Goal: Information Seeking & Learning: Compare options

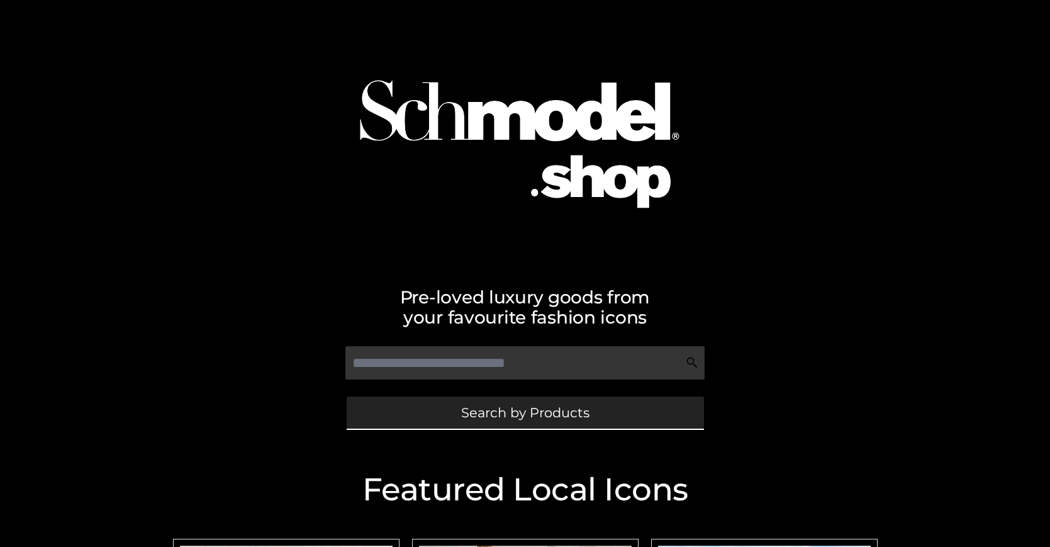
click at [524, 412] on span "Search by Products" at bounding box center [525, 412] width 128 height 13
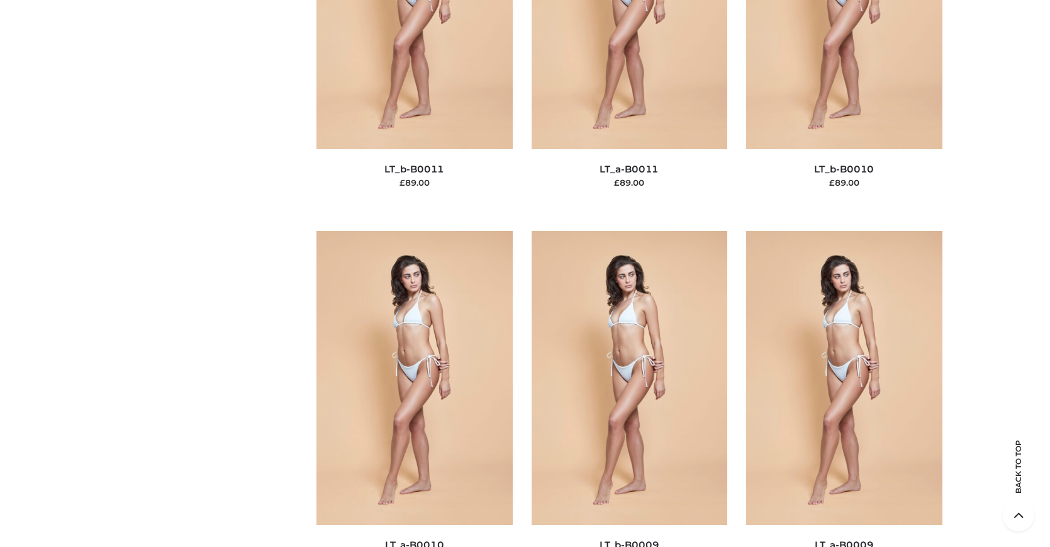
scroll to position [109, 0]
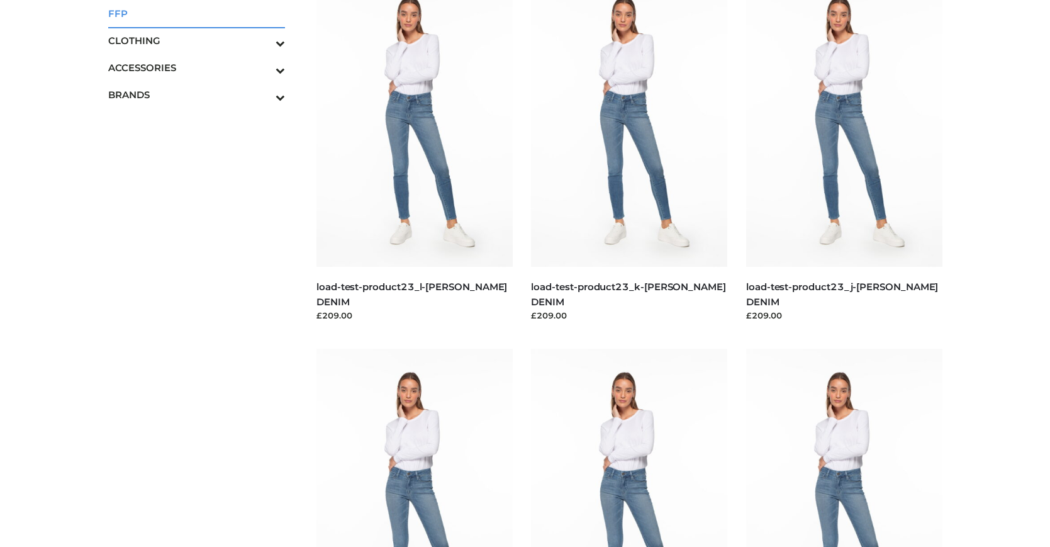
click at [196, 13] on span "FFP" at bounding box center [196, 13] width 177 height 14
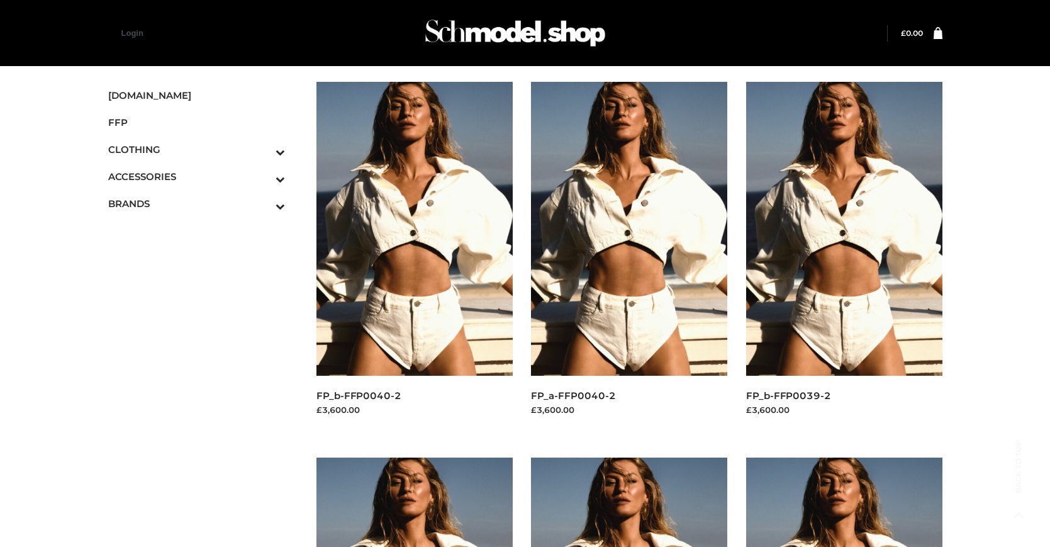
scroll to position [1013, 0]
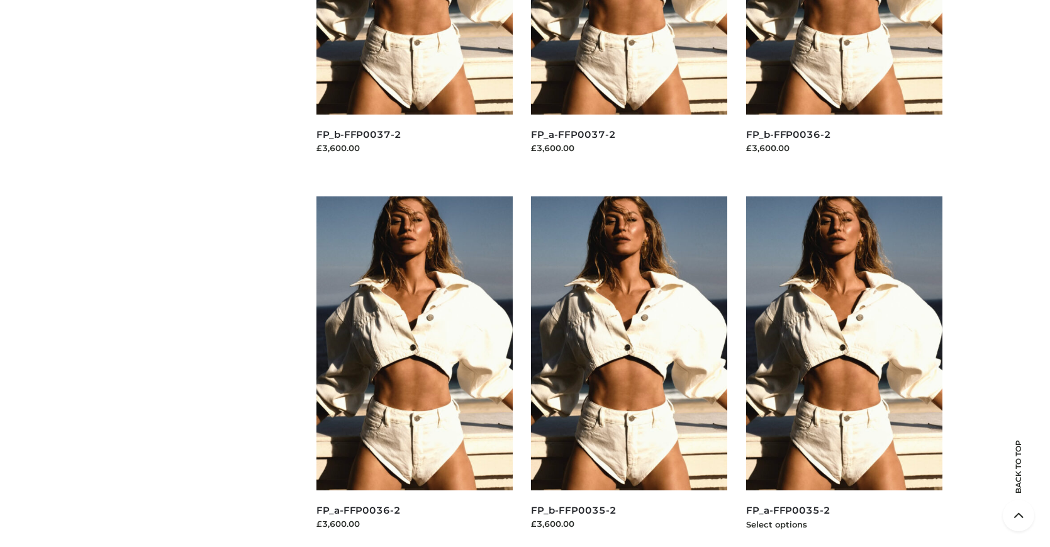
click at [843, 371] on img at bounding box center [844, 343] width 196 height 294
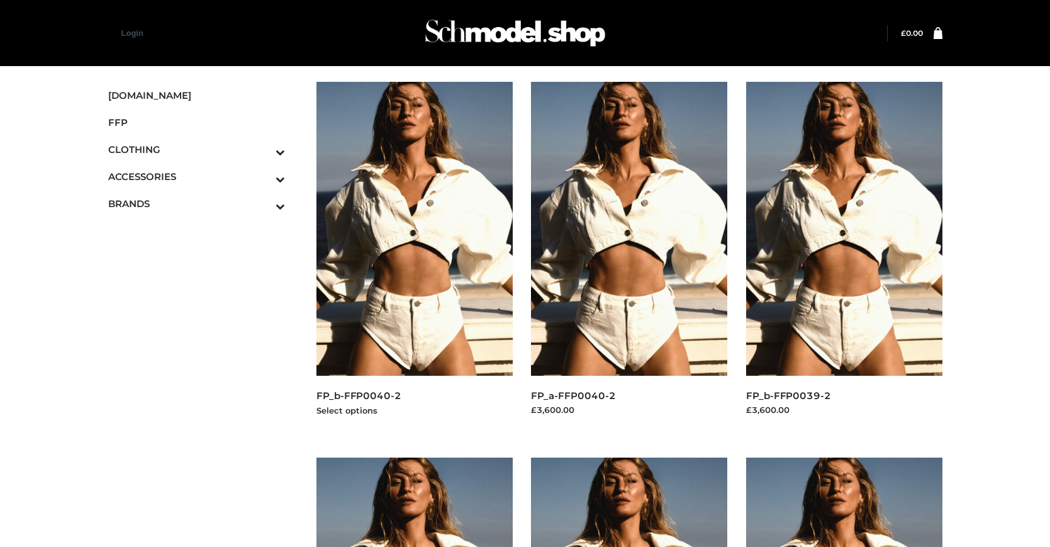
click at [414, 257] on img at bounding box center [414, 229] width 196 height 294
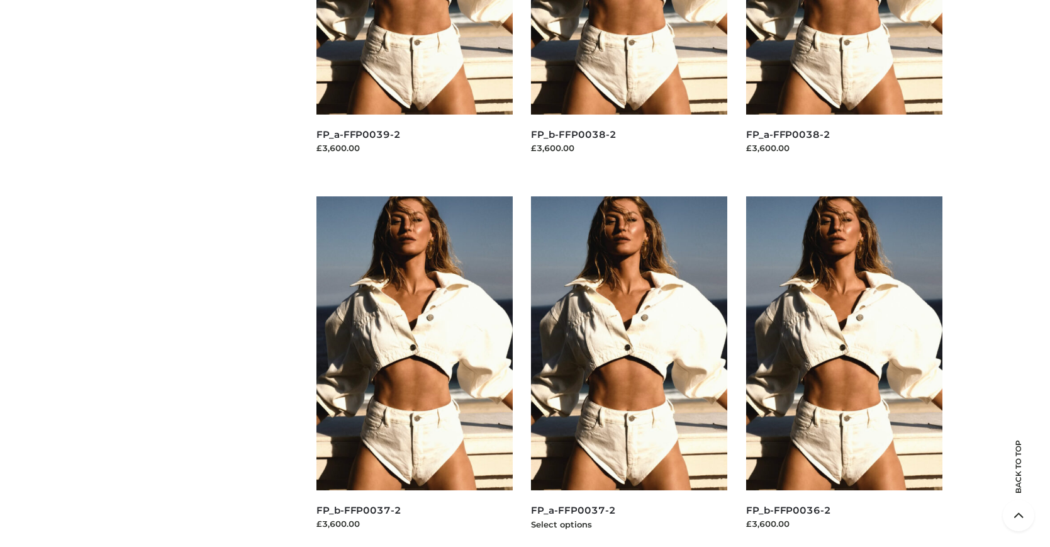
click at [629, 371] on img at bounding box center [629, 343] width 196 height 294
click at [414, 371] on img at bounding box center [414, 343] width 196 height 294
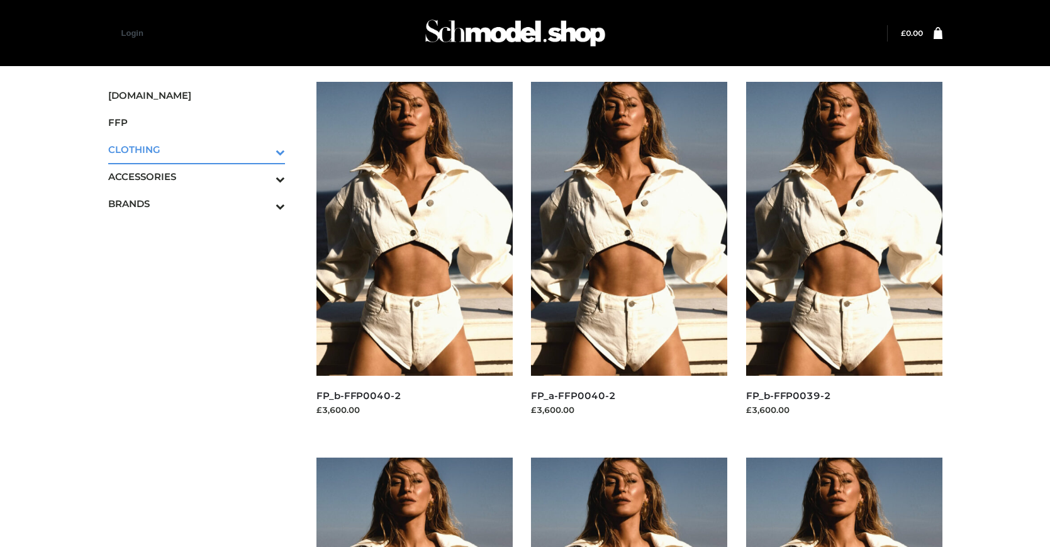
click at [263, 149] on icon "Toggle Submenu" at bounding box center [214, 152] width 141 height 14
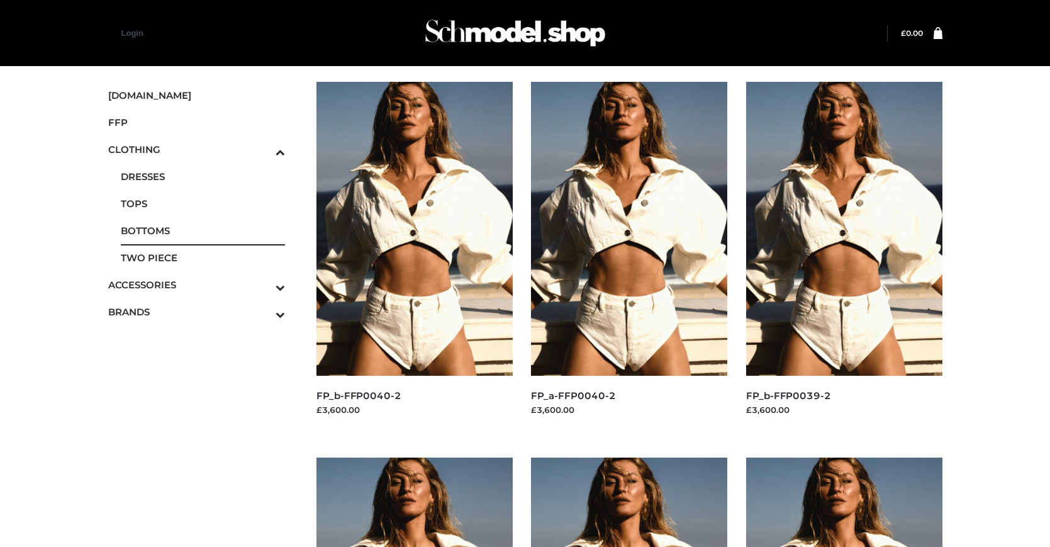
click at [203, 230] on span "BOTTOMS" at bounding box center [203, 230] width 165 height 14
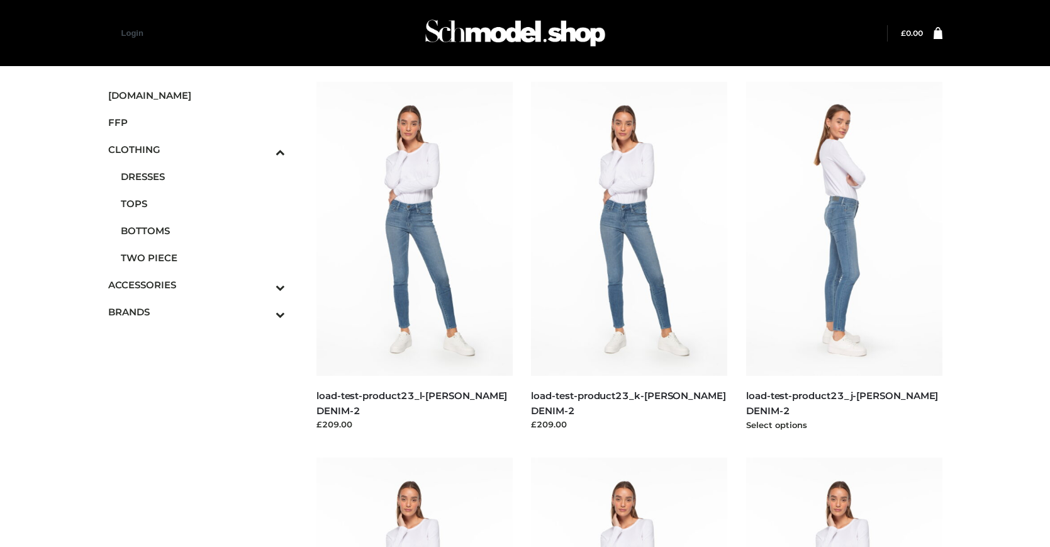
click at [843, 257] on img at bounding box center [844, 229] width 196 height 294
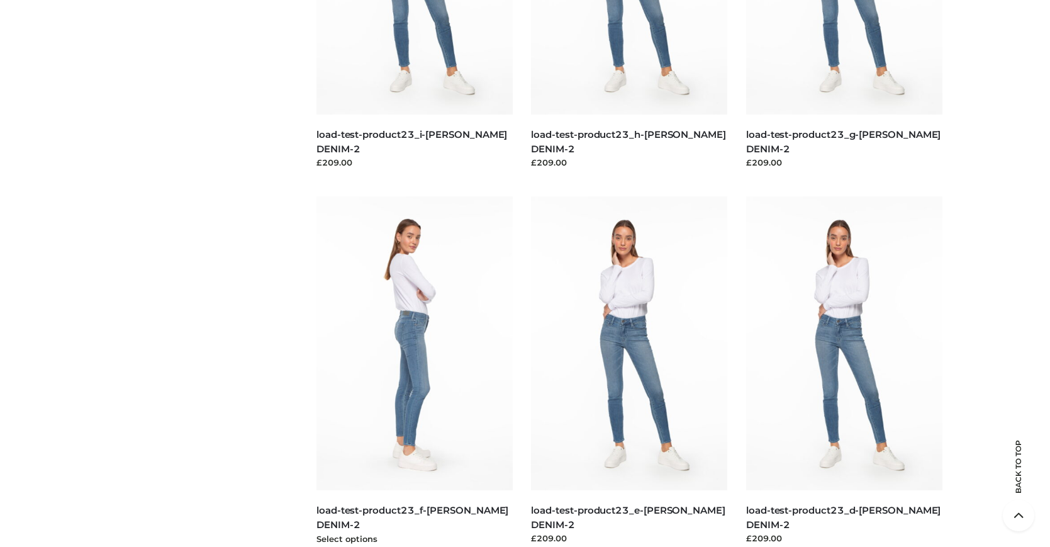
click at [414, 371] on img at bounding box center [414, 343] width 196 height 294
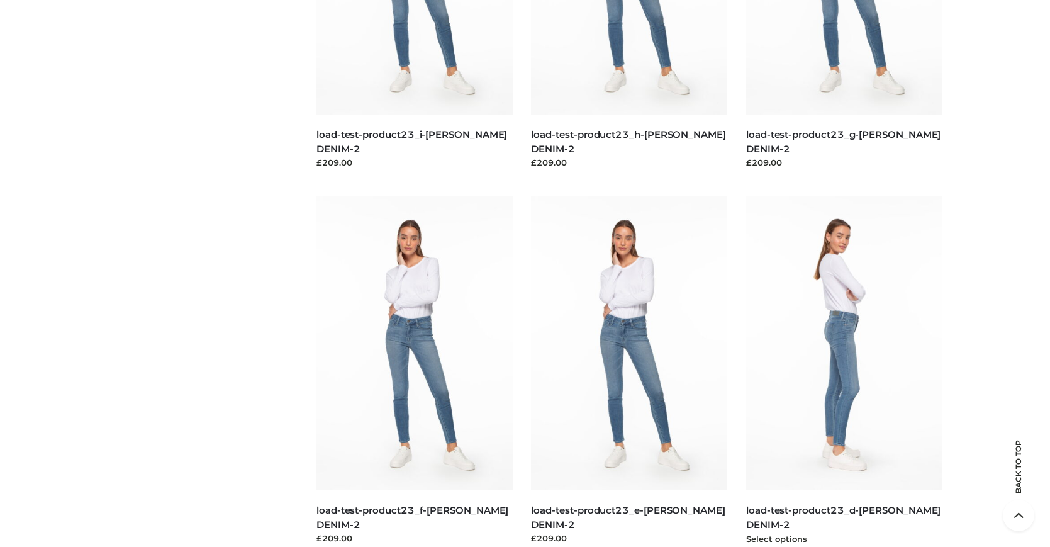
click at [843, 371] on img at bounding box center [844, 343] width 196 height 294
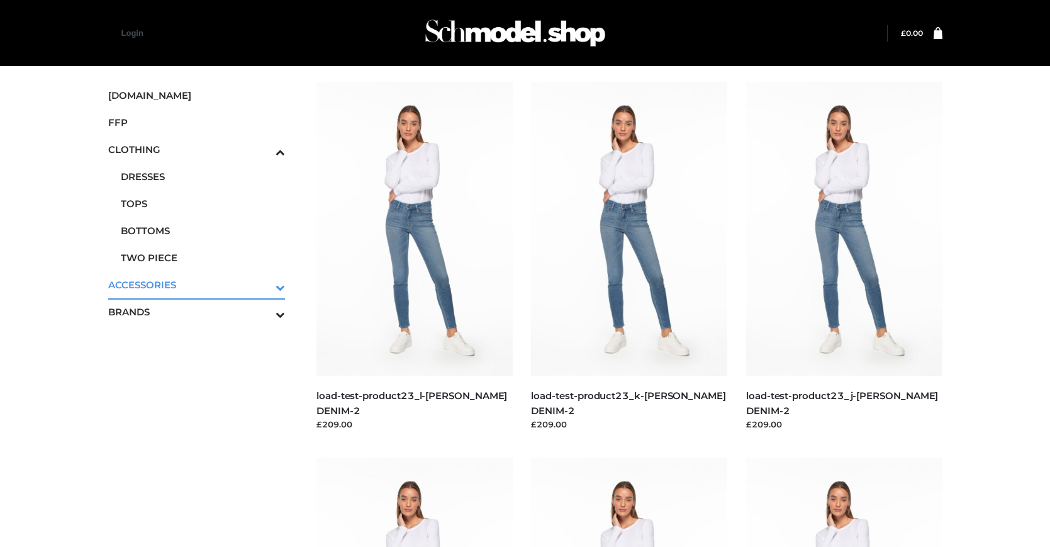
click at [263, 284] on icon "Toggle Submenu" at bounding box center [214, 287] width 141 height 14
click at [203, 230] on span "JEWELRY" at bounding box center [203, 230] width 165 height 14
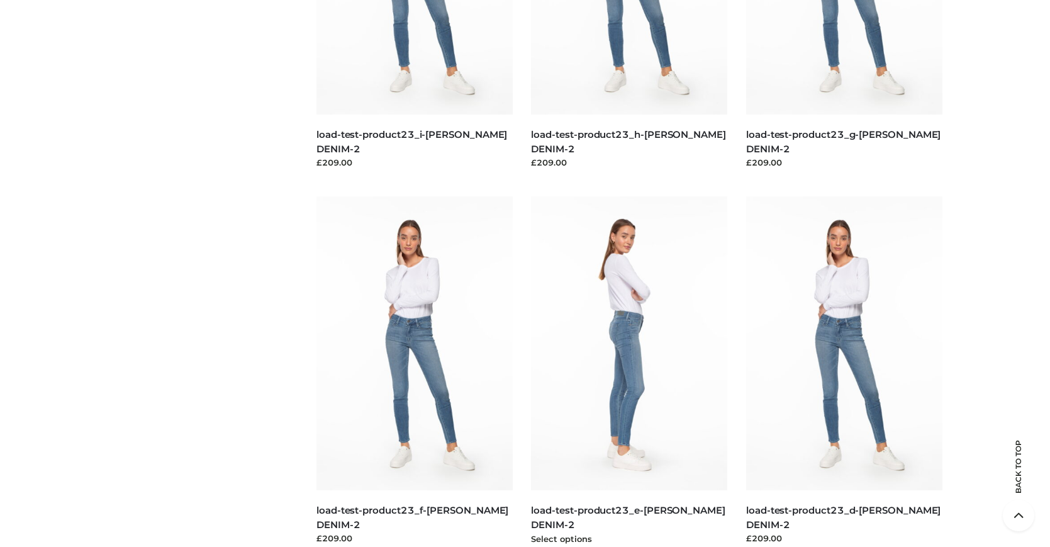
click at [629, 371] on img at bounding box center [629, 343] width 196 height 294
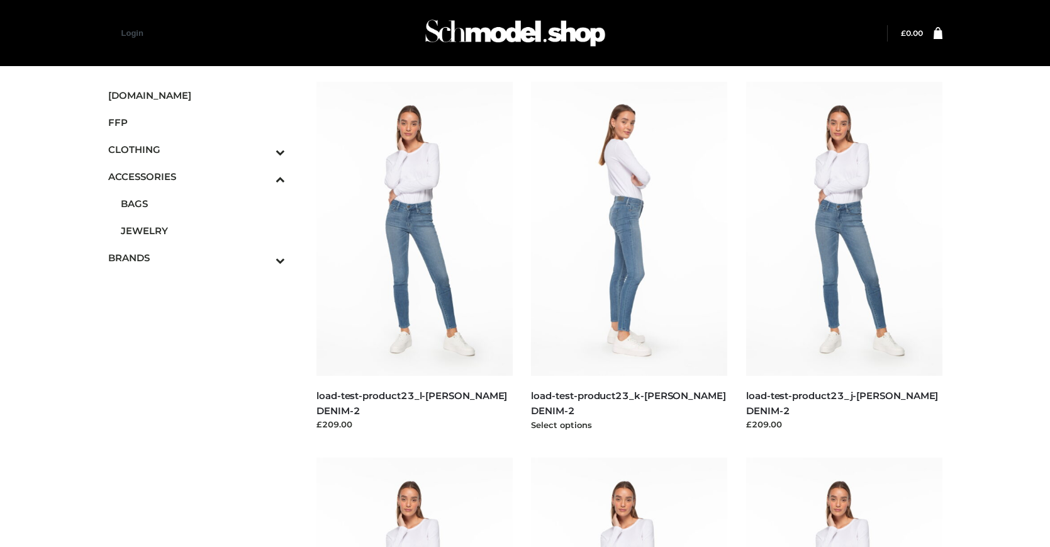
click at [629, 257] on img at bounding box center [629, 229] width 196 height 294
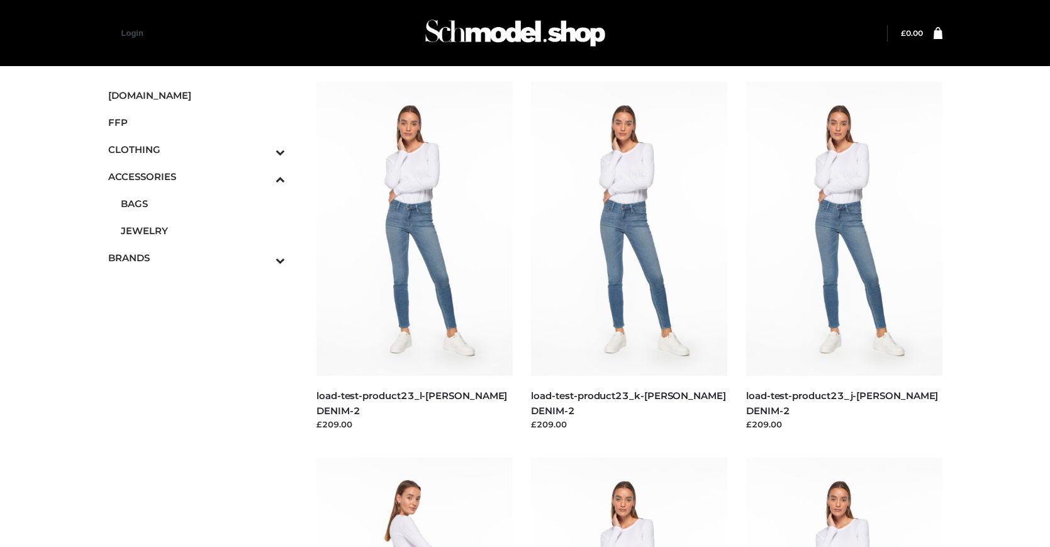
click at [263, 257] on icon "Toggle Submenu" at bounding box center [214, 260] width 141 height 14
click at [203, 257] on span "PARKERSMITH" at bounding box center [203, 257] width 165 height 14
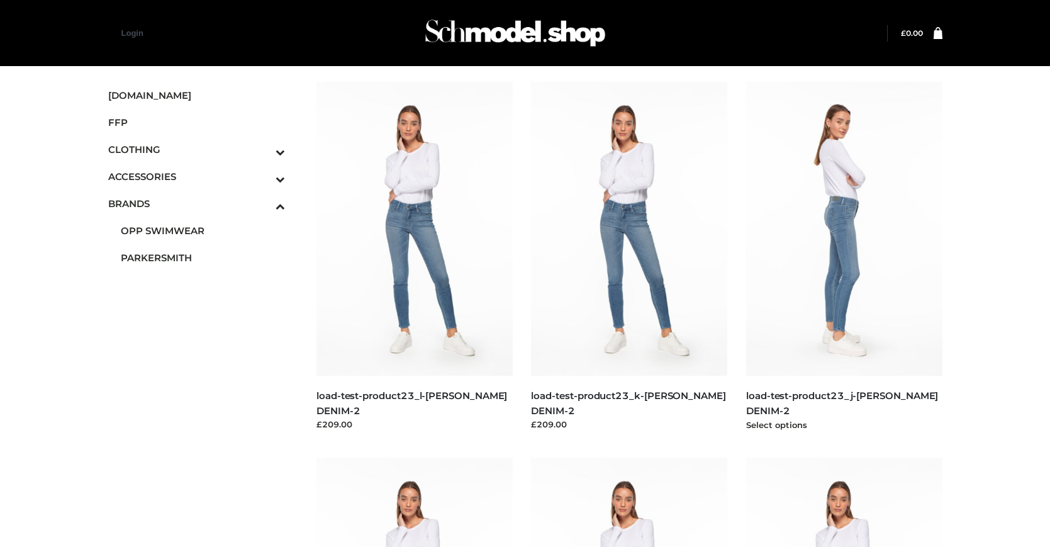
click at [843, 257] on img at bounding box center [844, 229] width 196 height 294
